Goal: Information Seeking & Learning: Learn about a topic

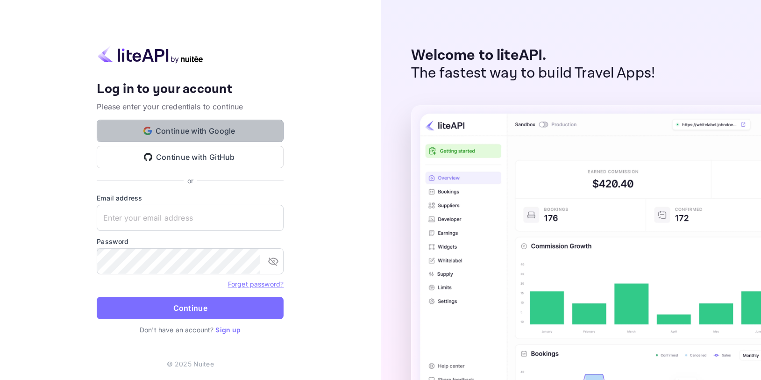
click at [139, 132] on button "Continue with Google" at bounding box center [190, 131] width 187 height 22
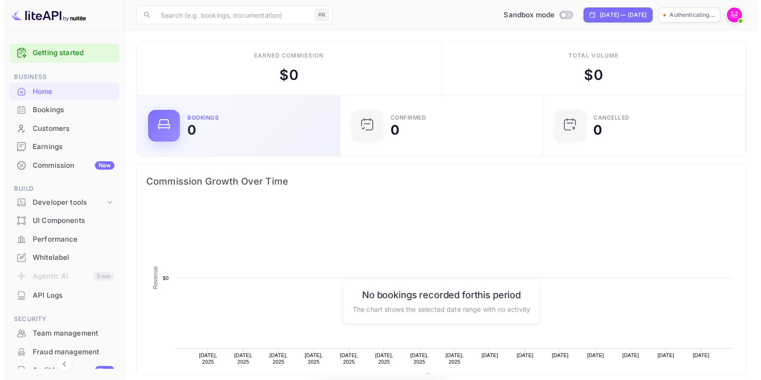
scroll to position [145, 191]
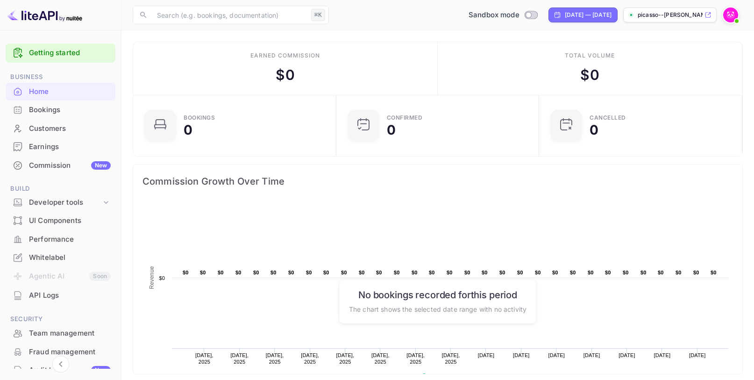
click at [66, 57] on link "Getting started" at bounding box center [70, 53] width 82 height 11
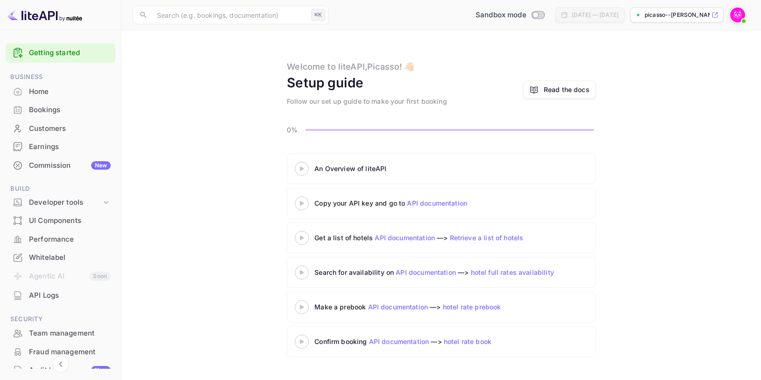
click at [302, 204] on 3 at bounding box center [302, 203] width 4 height 4
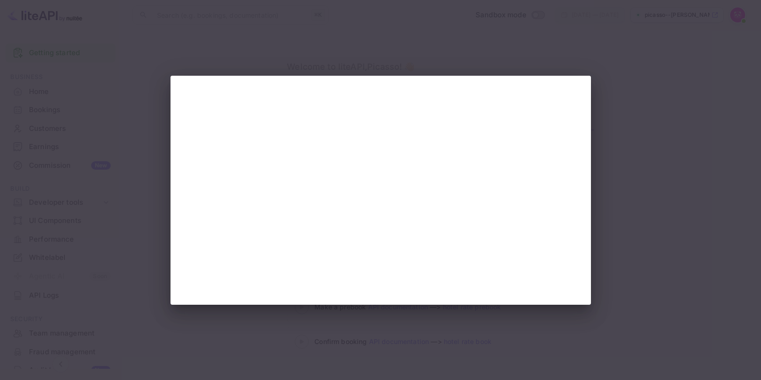
click at [606, 100] on div at bounding box center [380, 190] width 761 height 380
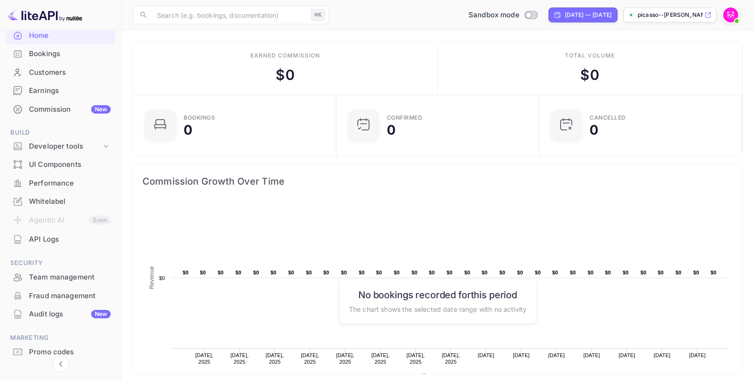
scroll to position [69, 0]
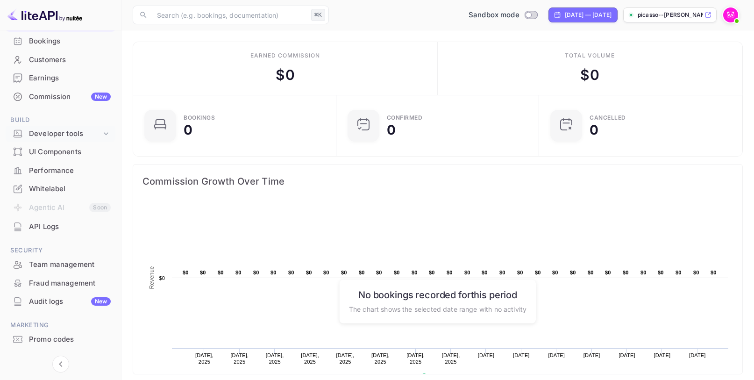
click at [92, 134] on div "Developer tools" at bounding box center [65, 134] width 72 height 11
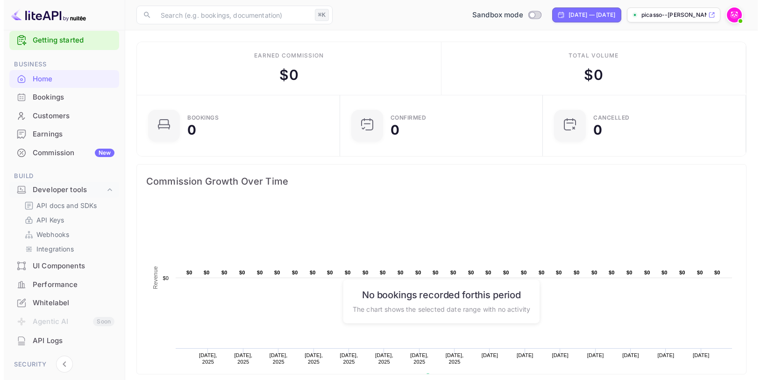
scroll to position [0, 0]
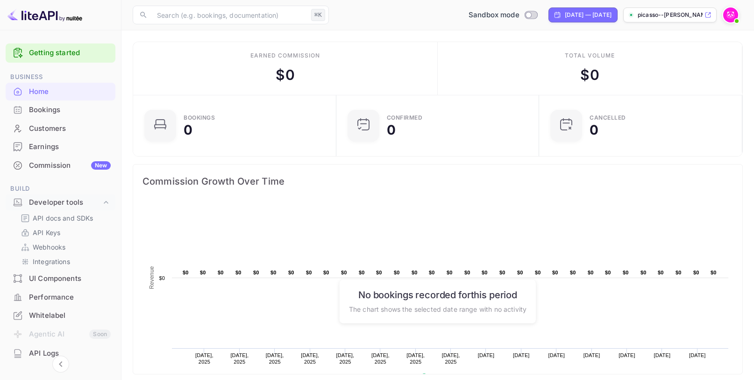
click at [64, 54] on link "Getting started" at bounding box center [70, 53] width 82 height 11
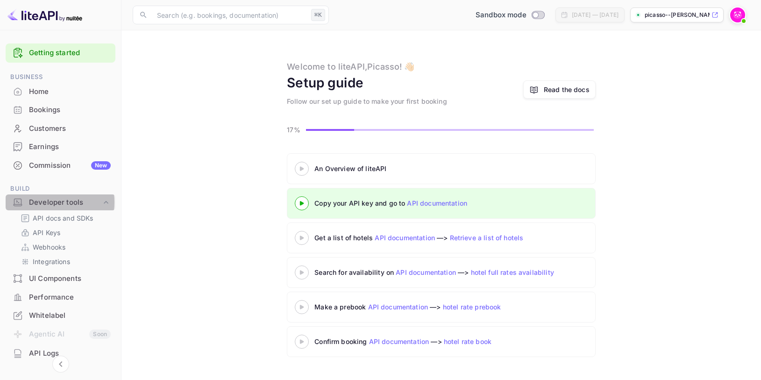
click at [53, 202] on div "Developer tools" at bounding box center [65, 202] width 72 height 11
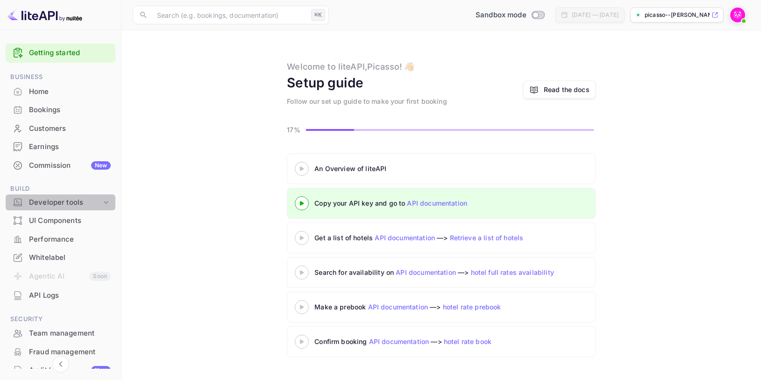
click at [80, 194] on div "Developer tools" at bounding box center [61, 202] width 110 height 16
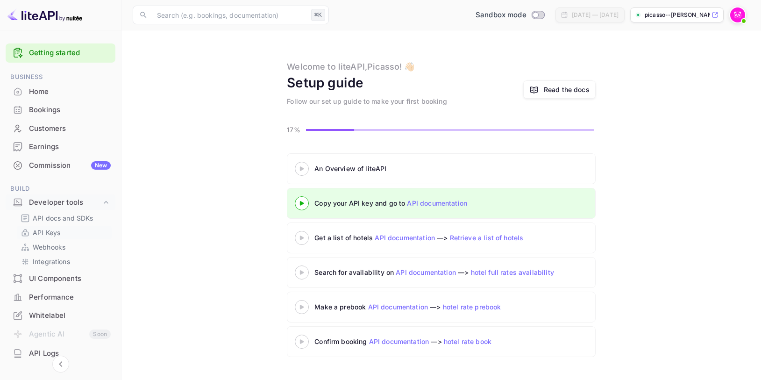
click at [60, 233] on link "API Keys" at bounding box center [64, 233] width 87 height 10
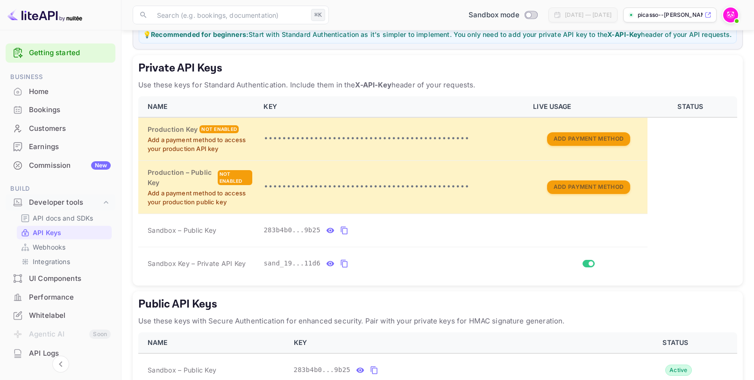
scroll to position [138, 0]
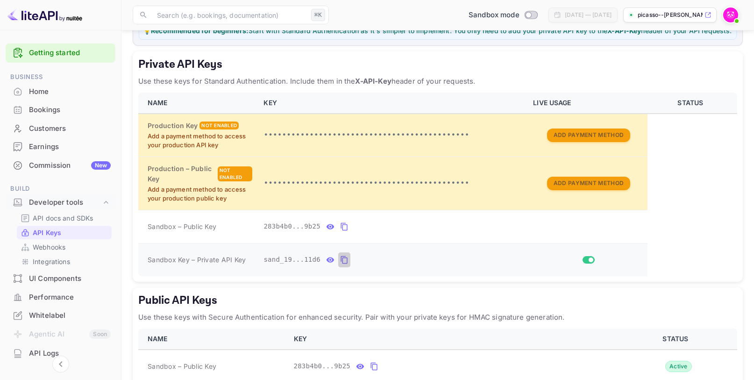
click at [346, 265] on icon "private api keys table" at bounding box center [344, 259] width 8 height 11
click at [58, 215] on p "API docs and SDKs" at bounding box center [63, 218] width 61 height 10
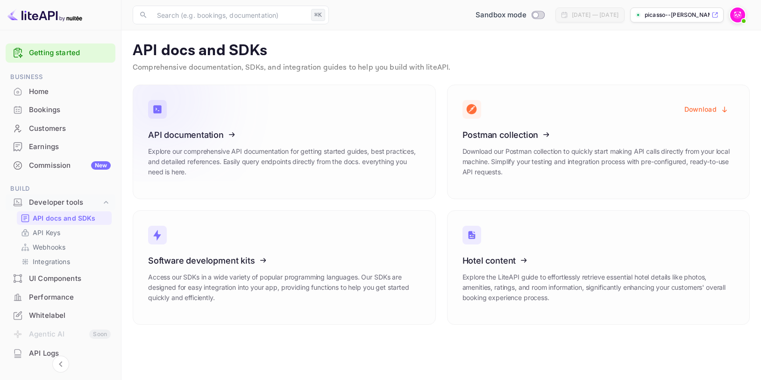
click at [202, 104] on icon at bounding box center [205, 133] width 145 height 96
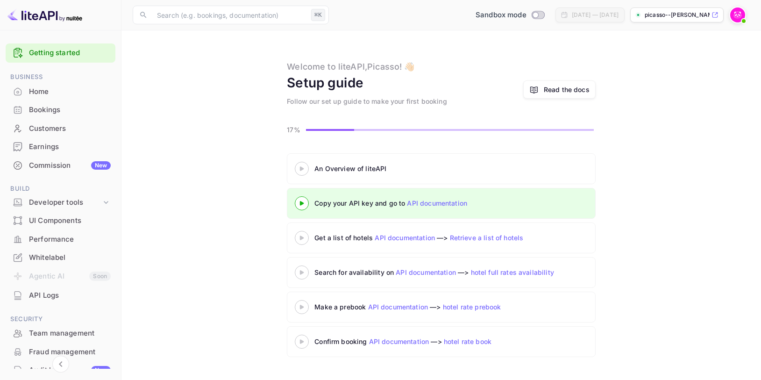
click at [301, 238] on 3 at bounding box center [302, 238] width 4 height 4
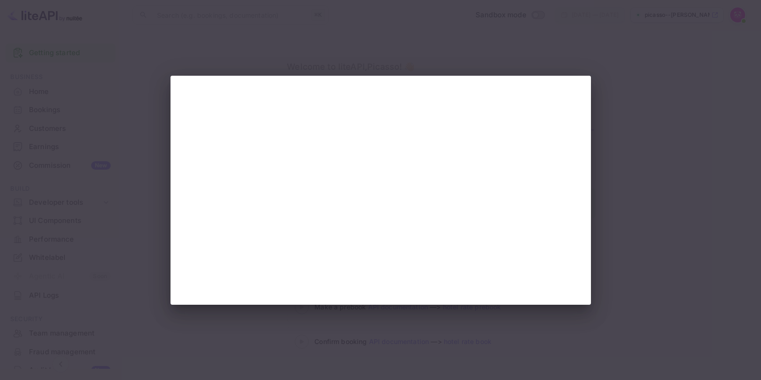
click at [630, 175] on div at bounding box center [380, 190] width 761 height 380
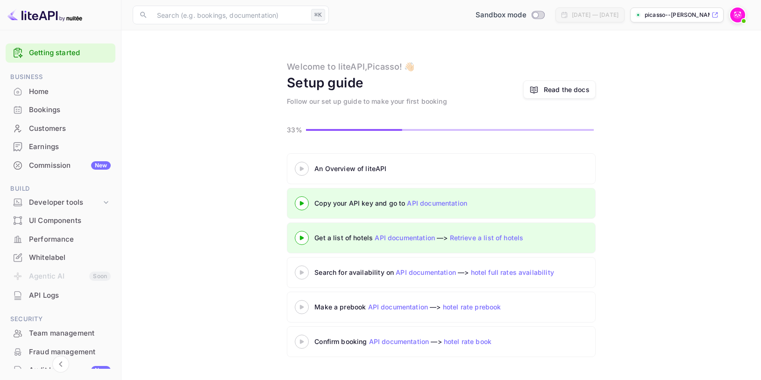
click at [67, 58] on div "Getting started" at bounding box center [61, 52] width 110 height 19
click at [301, 166] on icon at bounding box center [302, 168] width 33 height 5
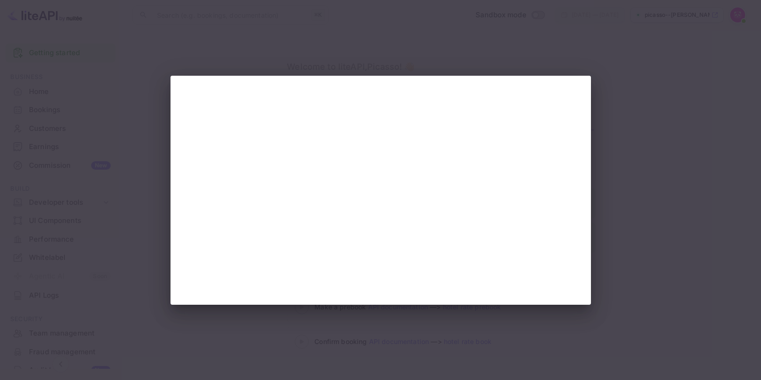
click at [652, 194] on div at bounding box center [380, 190] width 761 height 380
click at [132, 29] on div at bounding box center [380, 190] width 761 height 380
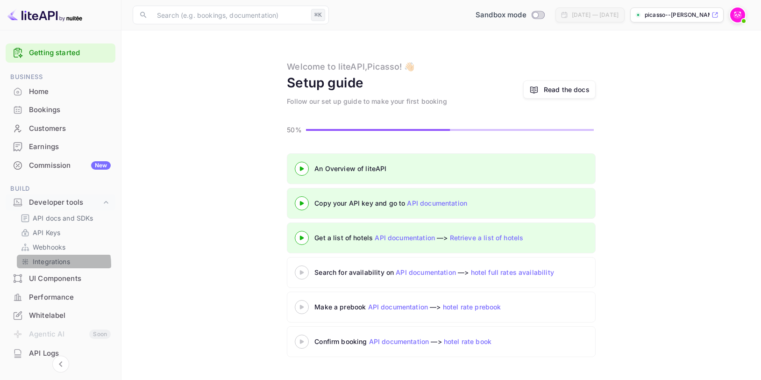
click at [47, 265] on p "Integrations" at bounding box center [51, 262] width 37 height 10
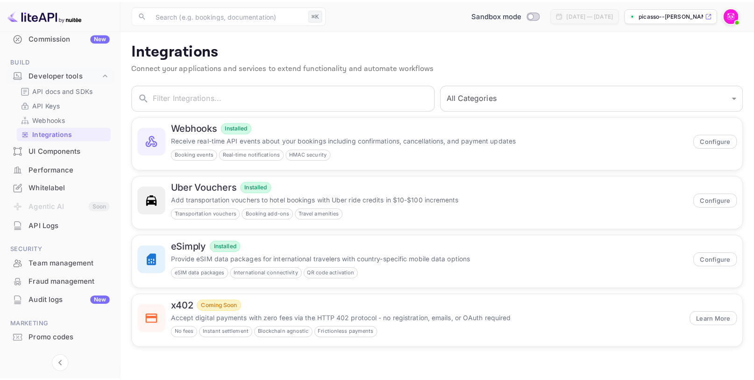
scroll to position [99, 0]
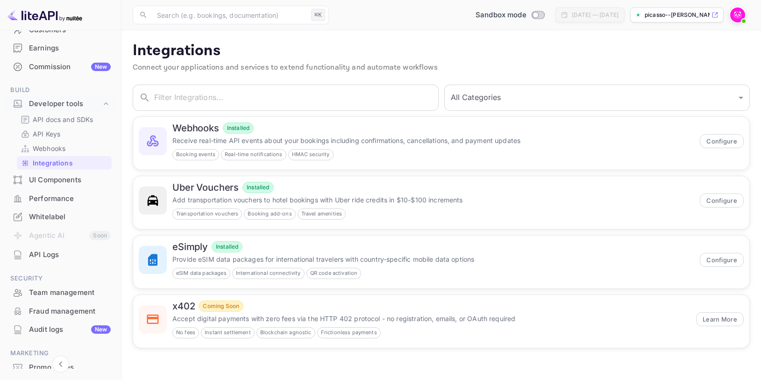
click at [50, 216] on div "Whitelabel" at bounding box center [70, 217] width 82 height 11
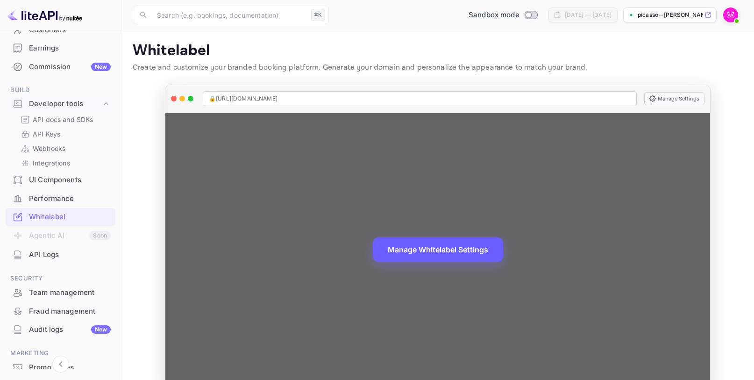
click at [407, 248] on button "Manage Whitelabel Settings" at bounding box center [438, 249] width 130 height 24
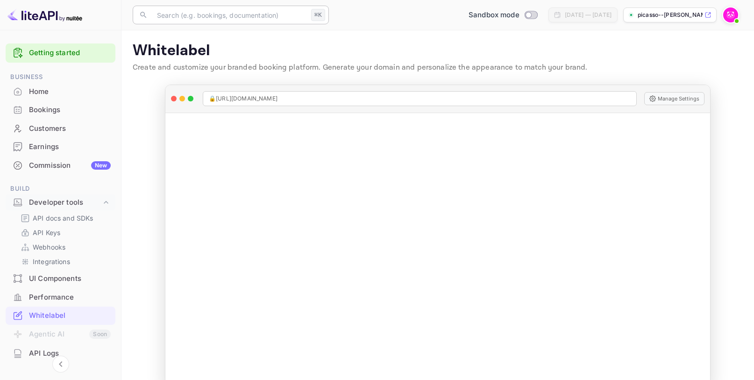
click at [168, 15] on input "text" at bounding box center [229, 15] width 156 height 19
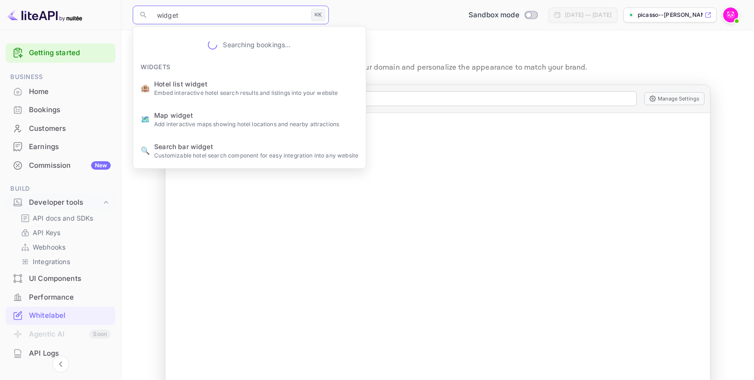
type input "widgets"
